Goal: Submit feedback/report problem

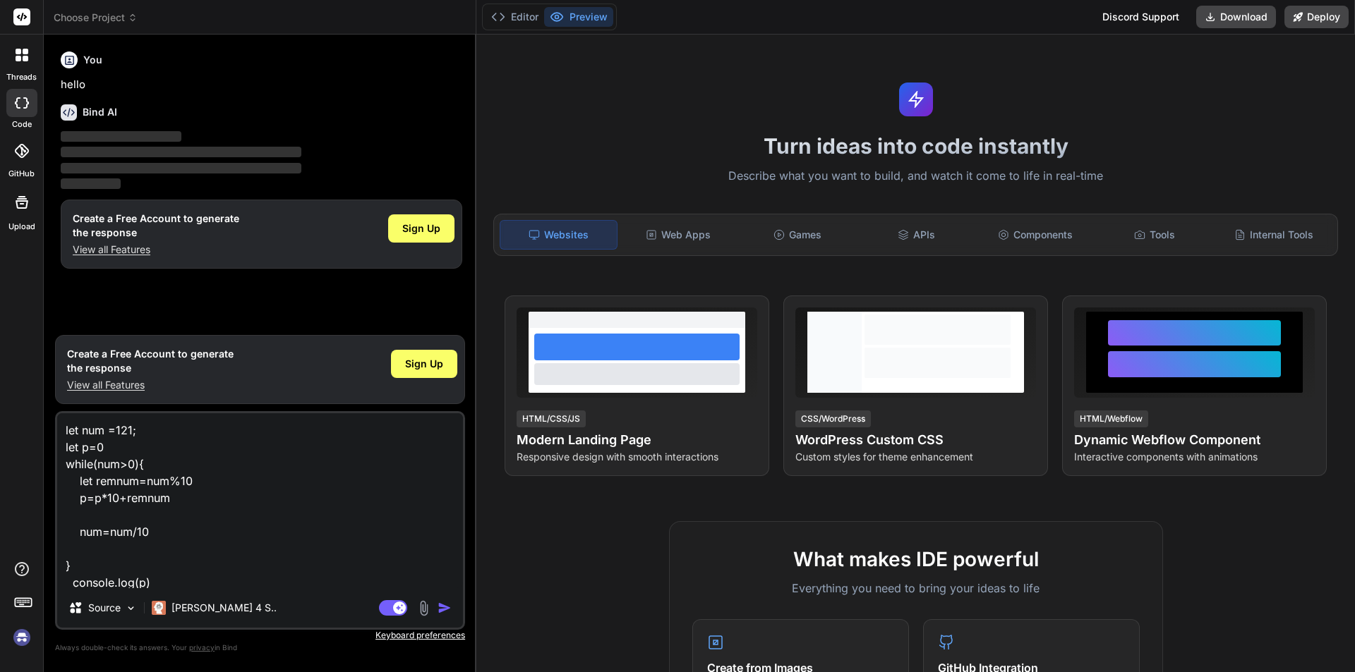
scroll to position [1, 0]
click at [442, 612] on img "button" at bounding box center [444, 608] width 14 height 14
click at [443, 612] on img "button" at bounding box center [444, 608] width 14 height 14
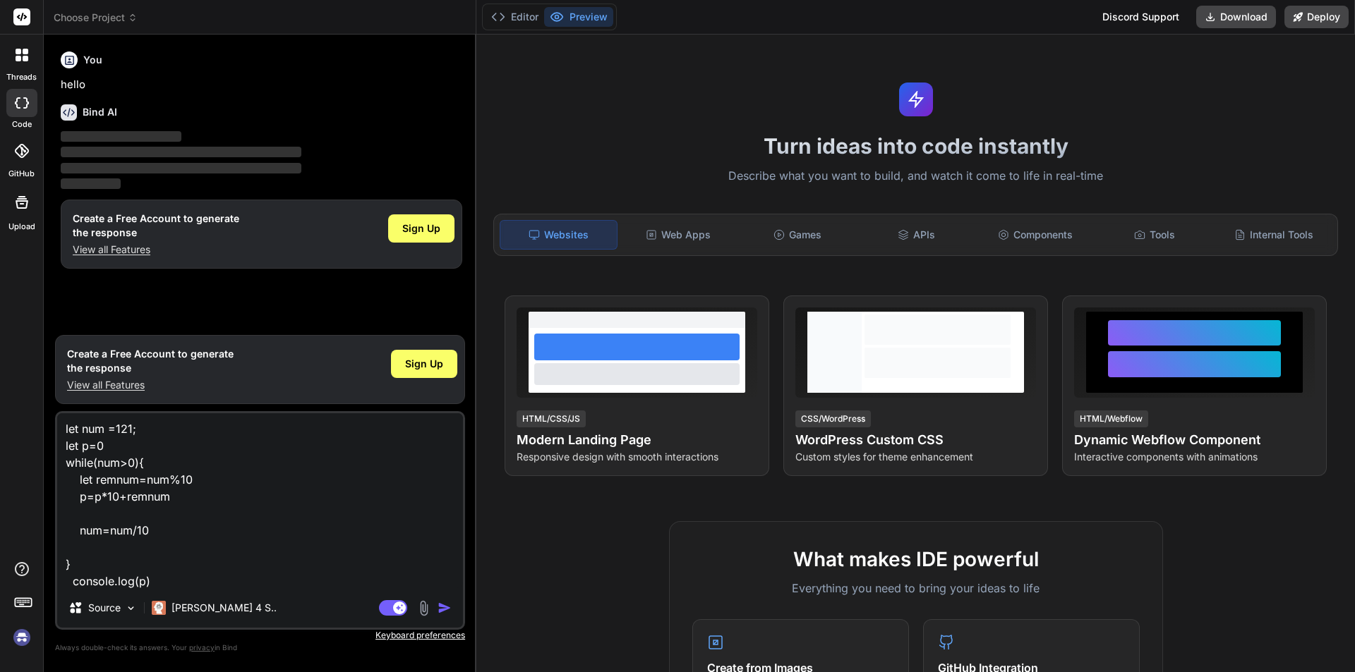
click at [443, 612] on img "button" at bounding box center [444, 608] width 14 height 14
click at [444, 607] on img "button" at bounding box center [444, 608] width 14 height 14
click at [444, 609] on img "button" at bounding box center [444, 608] width 14 height 14
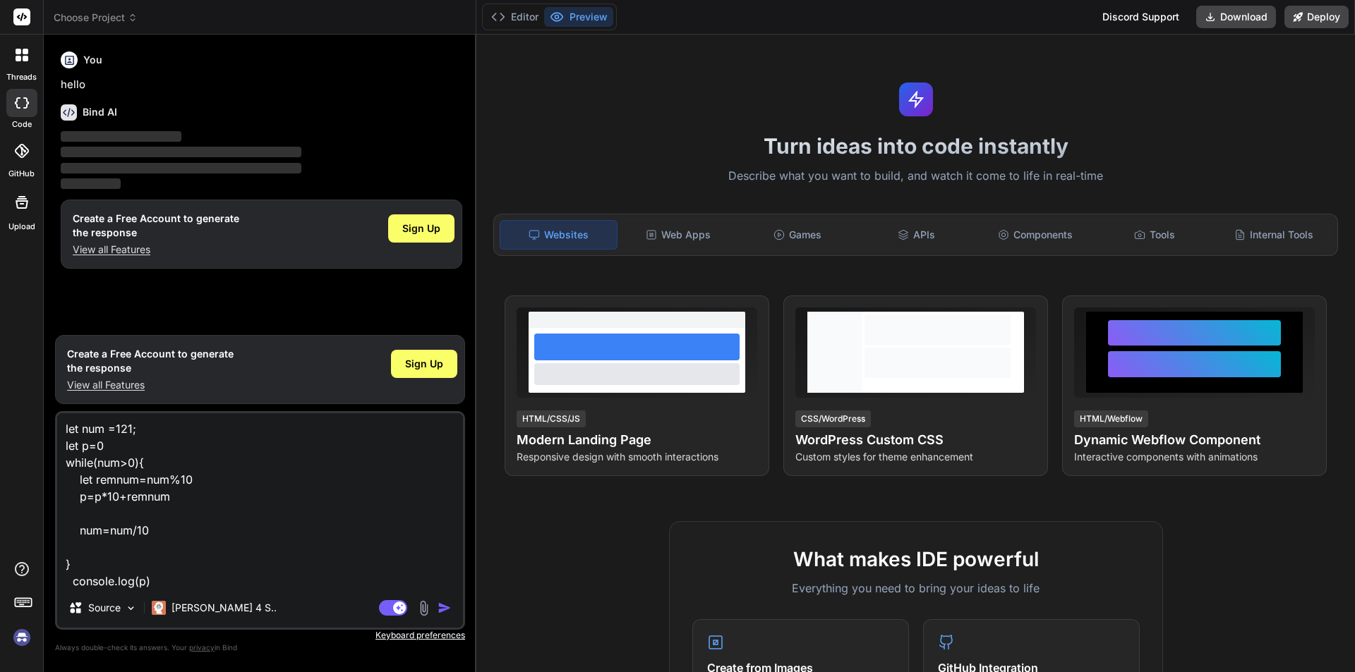
click at [444, 609] on img "button" at bounding box center [444, 608] width 14 height 14
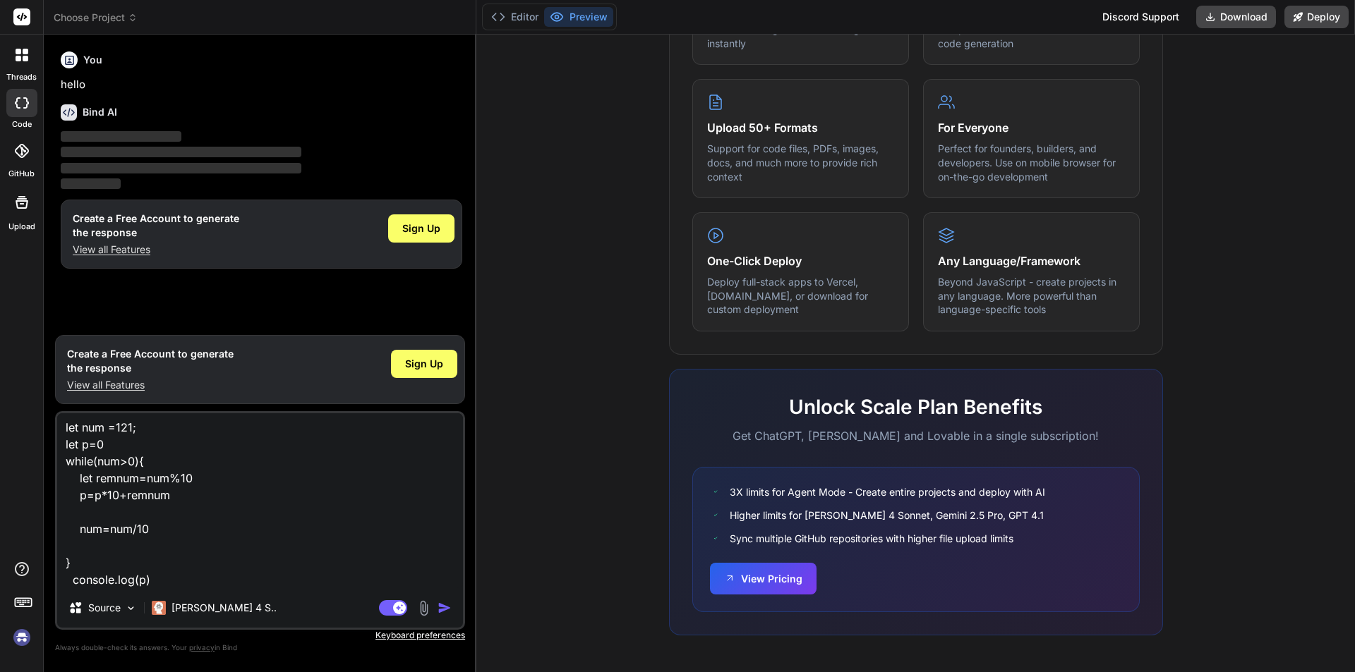
scroll to position [0, 0]
